Goal: Entertainment & Leisure: Consume media (video, audio)

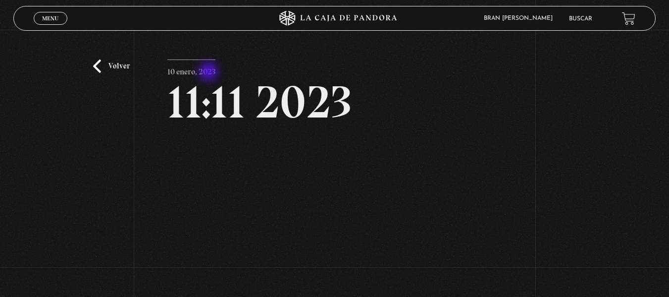
scroll to position [72, 0]
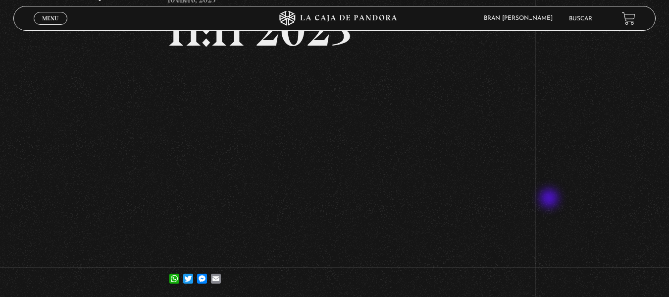
click at [550, 199] on div "Volver 10 enero, 2023 11:11 2023 WhatsApp Twitter Messenger Email" at bounding box center [334, 129] width 669 height 343
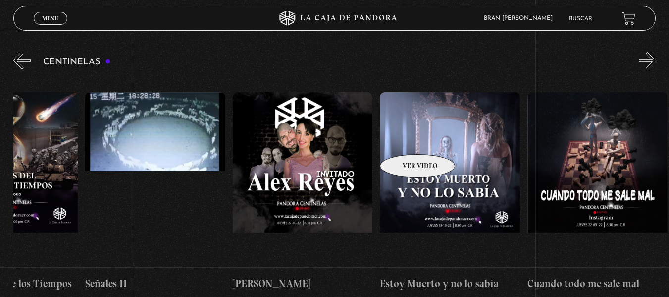
scroll to position [0, 7566]
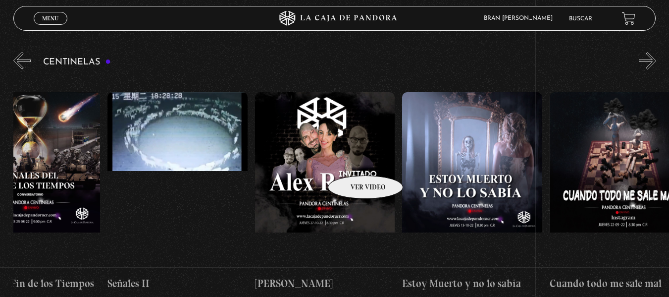
click at [352, 160] on figure at bounding box center [325, 181] width 140 height 178
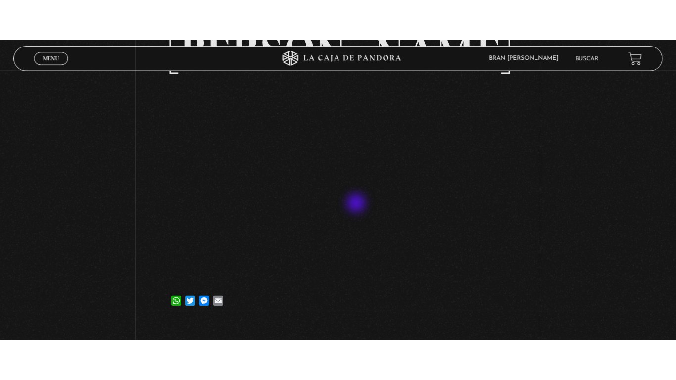
scroll to position [94, 0]
